Goal: Find specific page/section: Find specific page/section

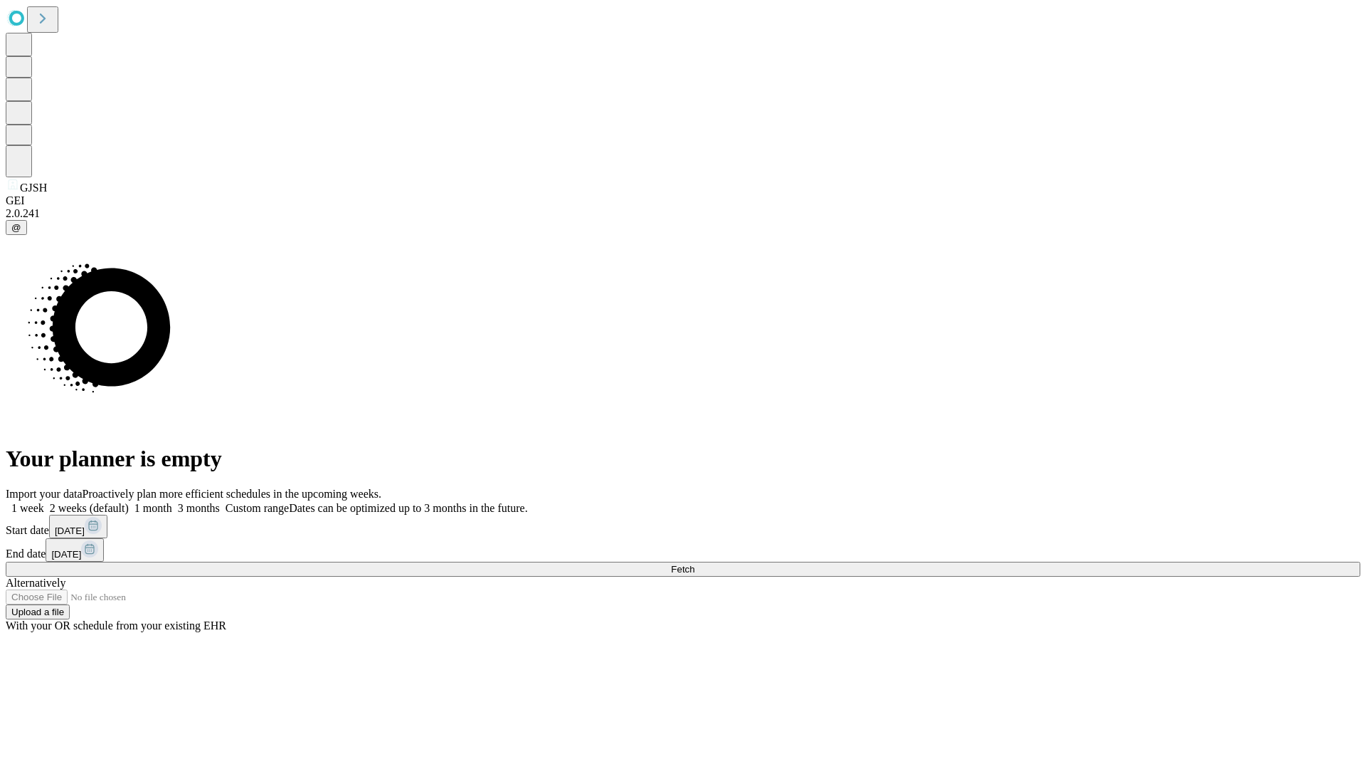
click at [695, 564] on span "Fetch" at bounding box center [682, 569] width 23 height 11
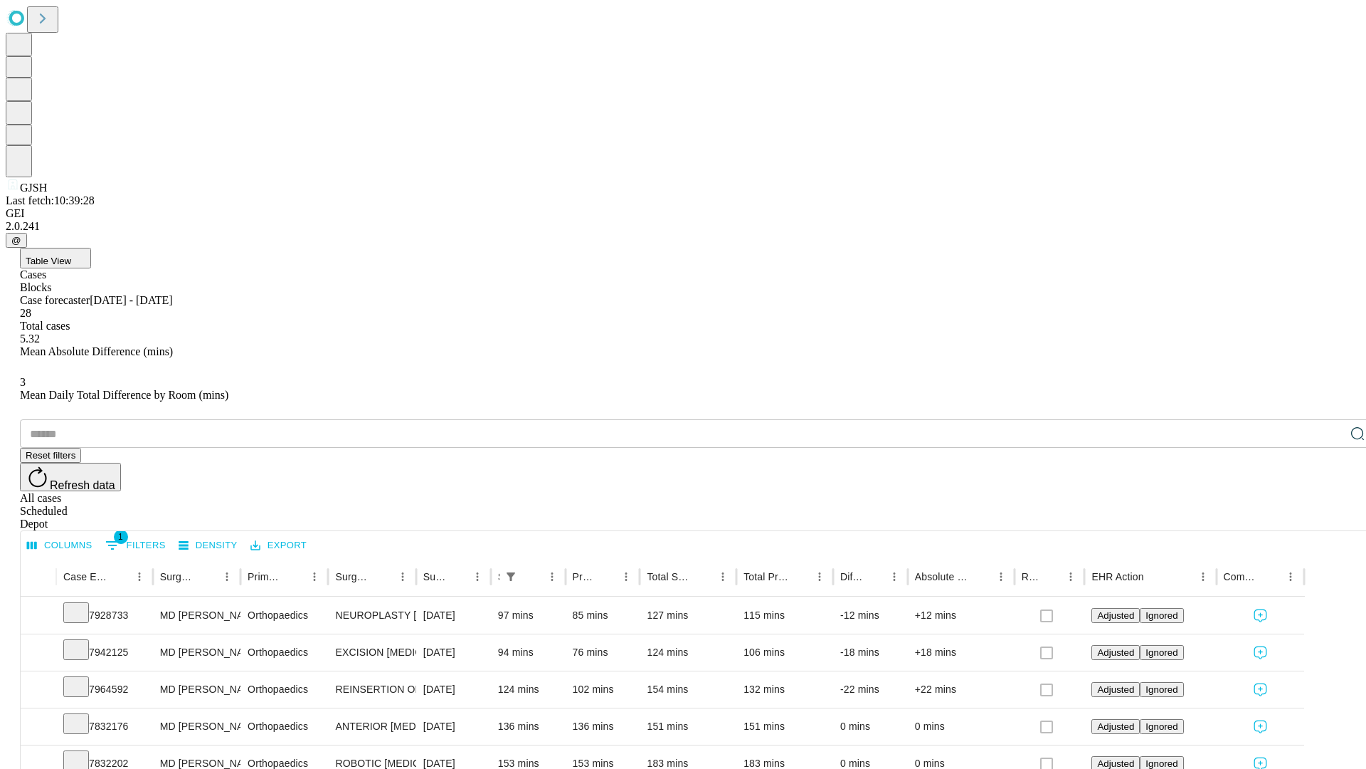
click at [1329, 517] on div "Depot" at bounding box center [697, 523] width 1355 height 13
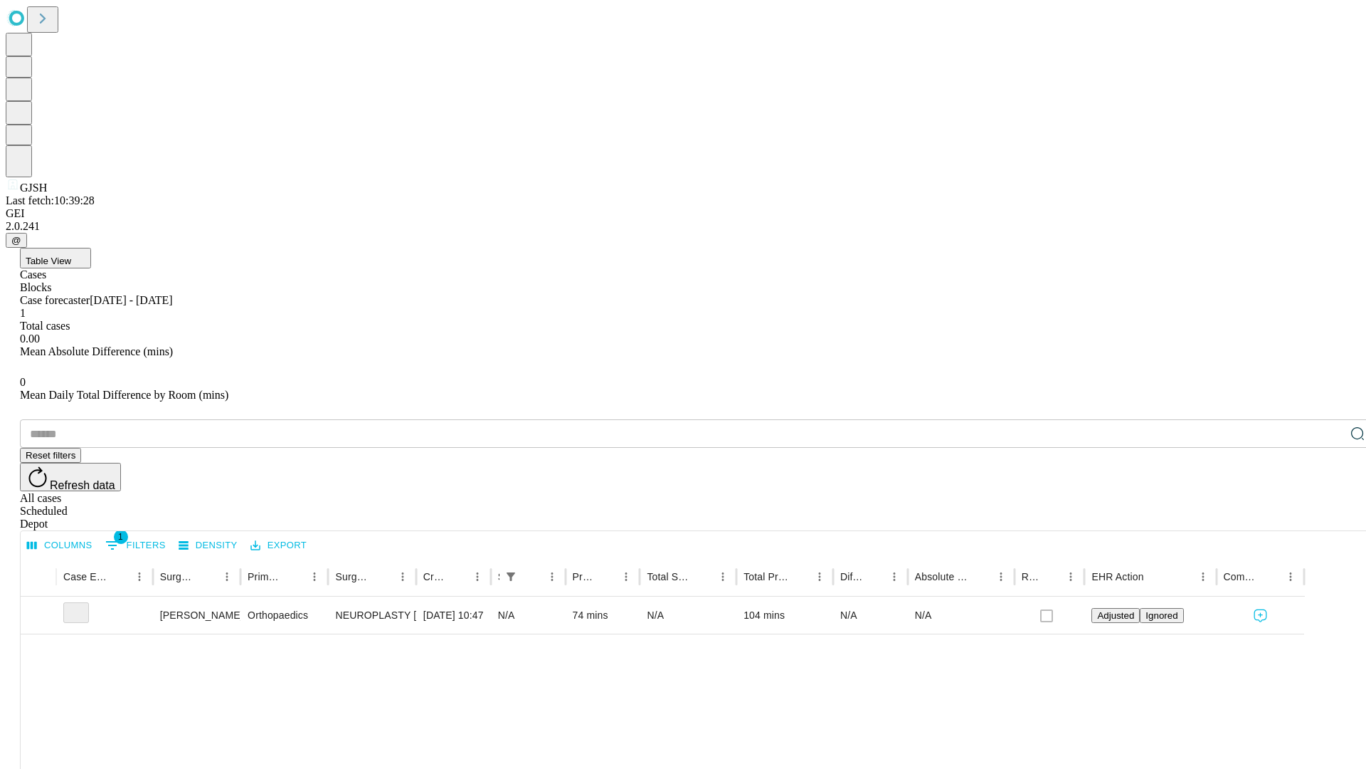
click at [1213, 492] on div "All cases" at bounding box center [697, 498] width 1355 height 13
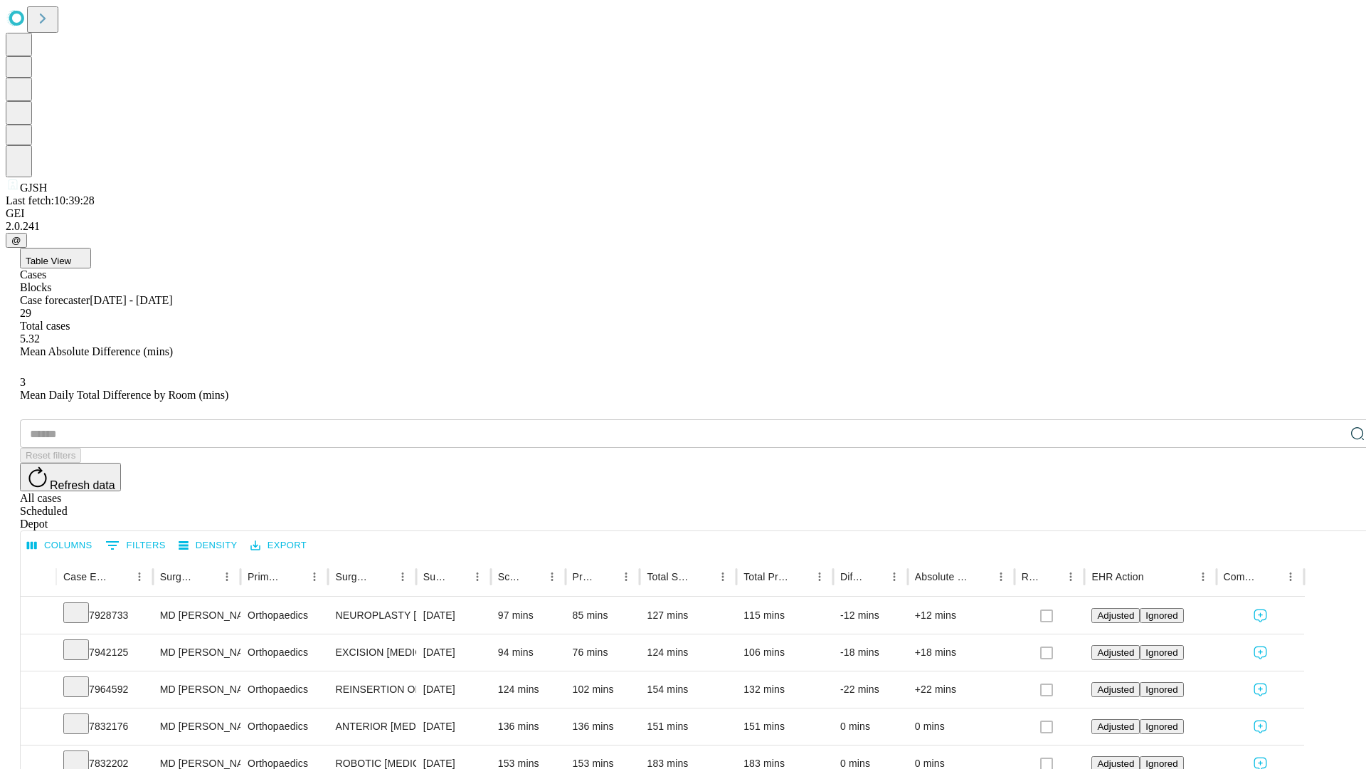
type input "*******"
